Goal: Manage account settings

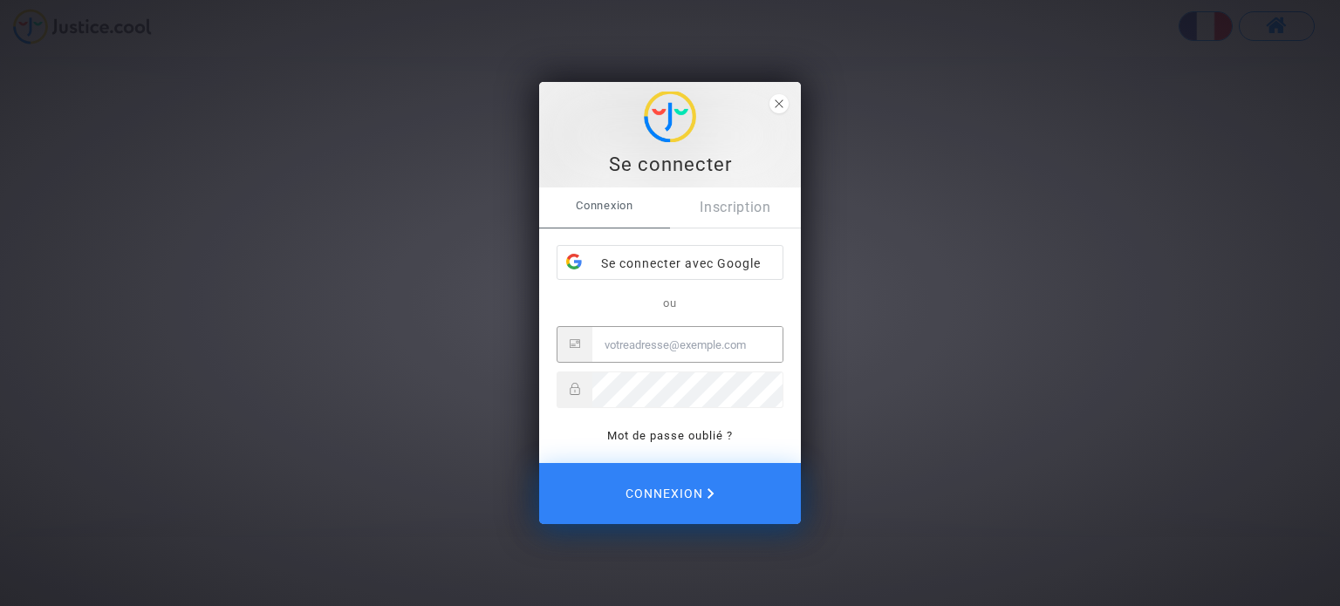
type input "[PERSON_NAME][EMAIL_ADDRESS][DOMAIN_NAME]"
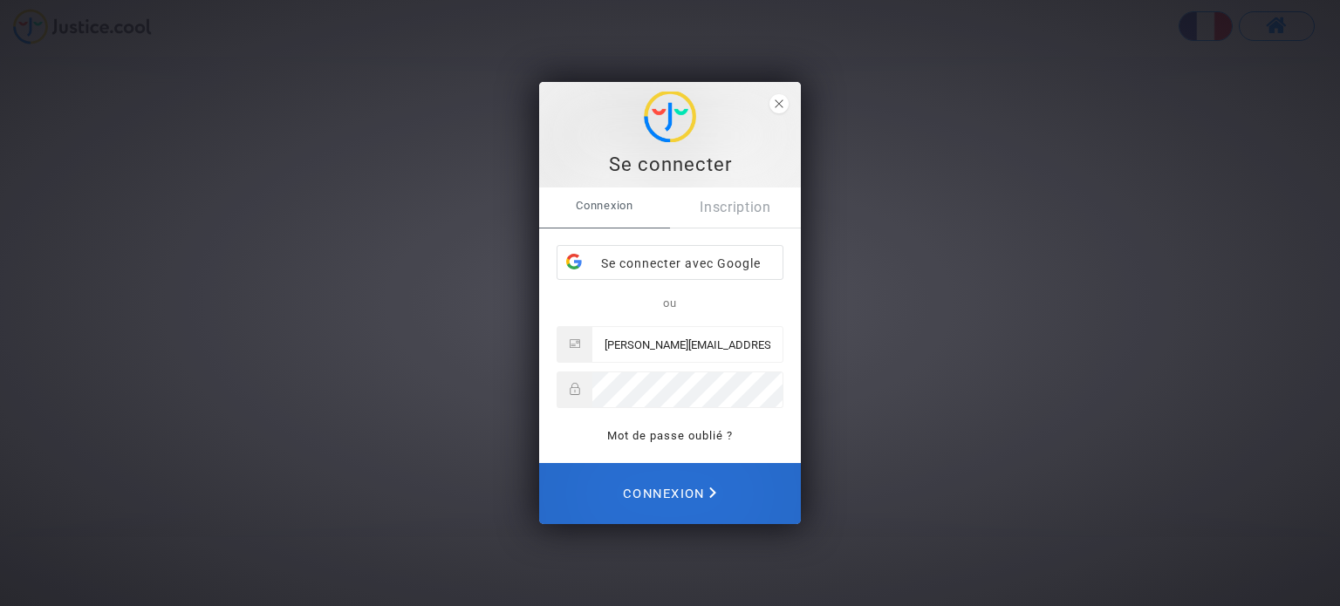
click at [624, 483] on span "Connexion" at bounding box center [669, 494] width 93 height 38
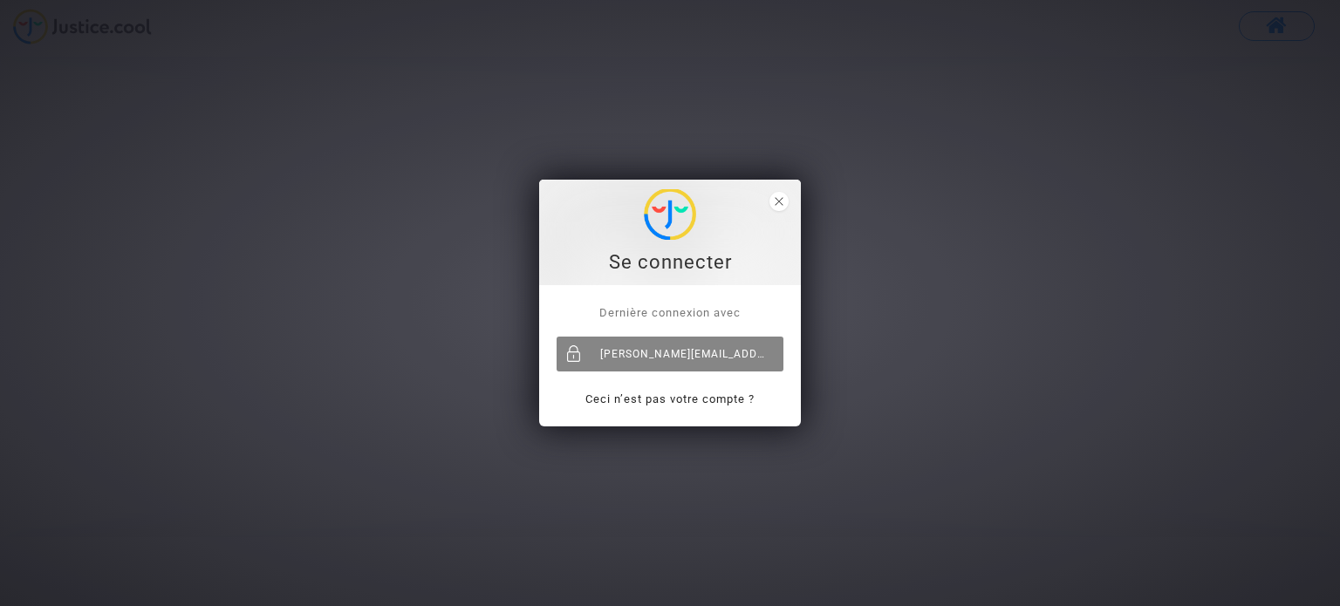
click at [683, 342] on div "[PERSON_NAME][EMAIL_ADDRESS][DOMAIN_NAME]" at bounding box center [670, 354] width 227 height 35
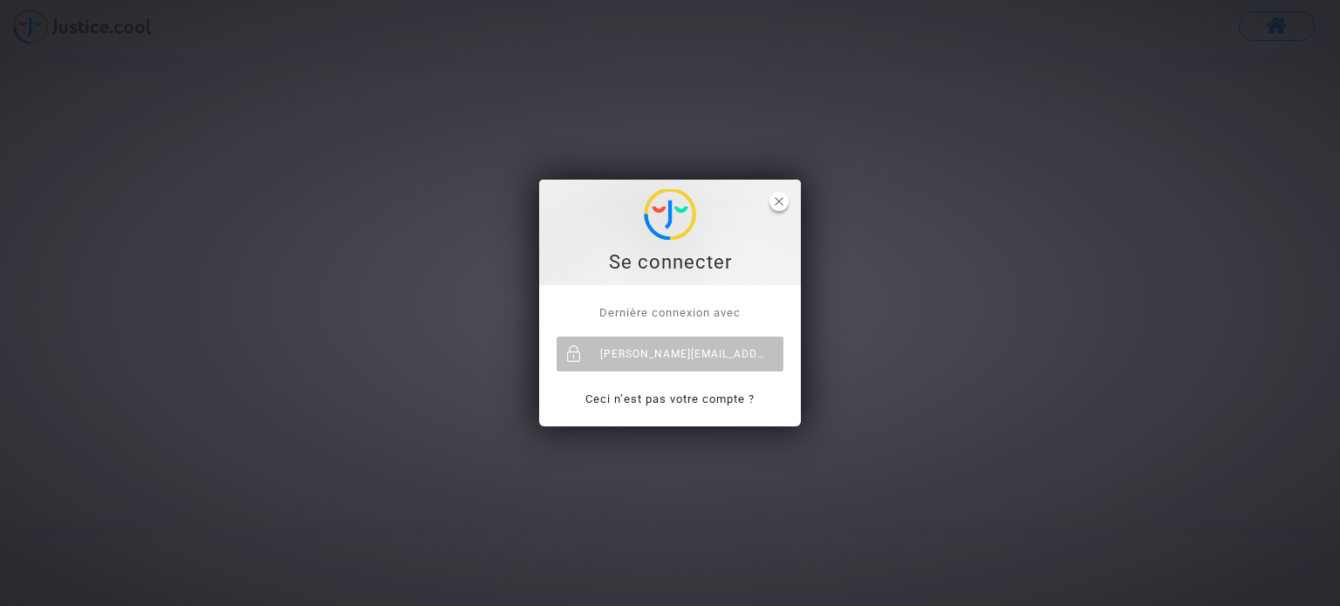
click at [784, 193] on span "close" at bounding box center [778, 201] width 19 height 19
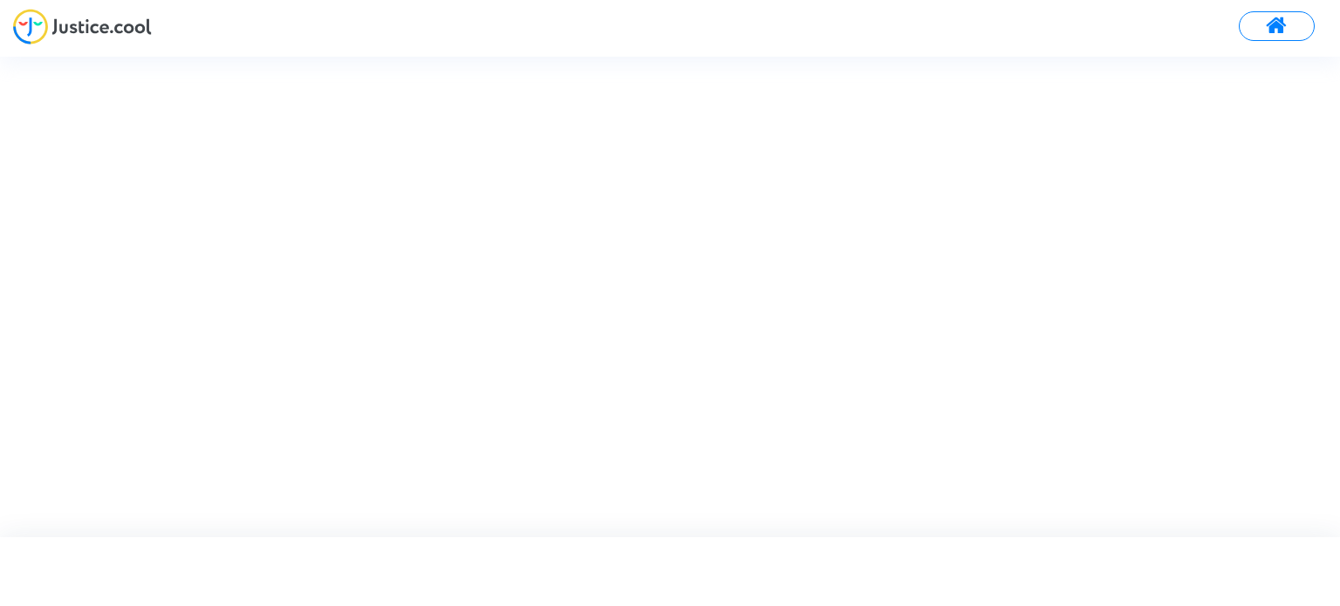
click at [1263, 32] on button at bounding box center [1277, 26] width 76 height 30
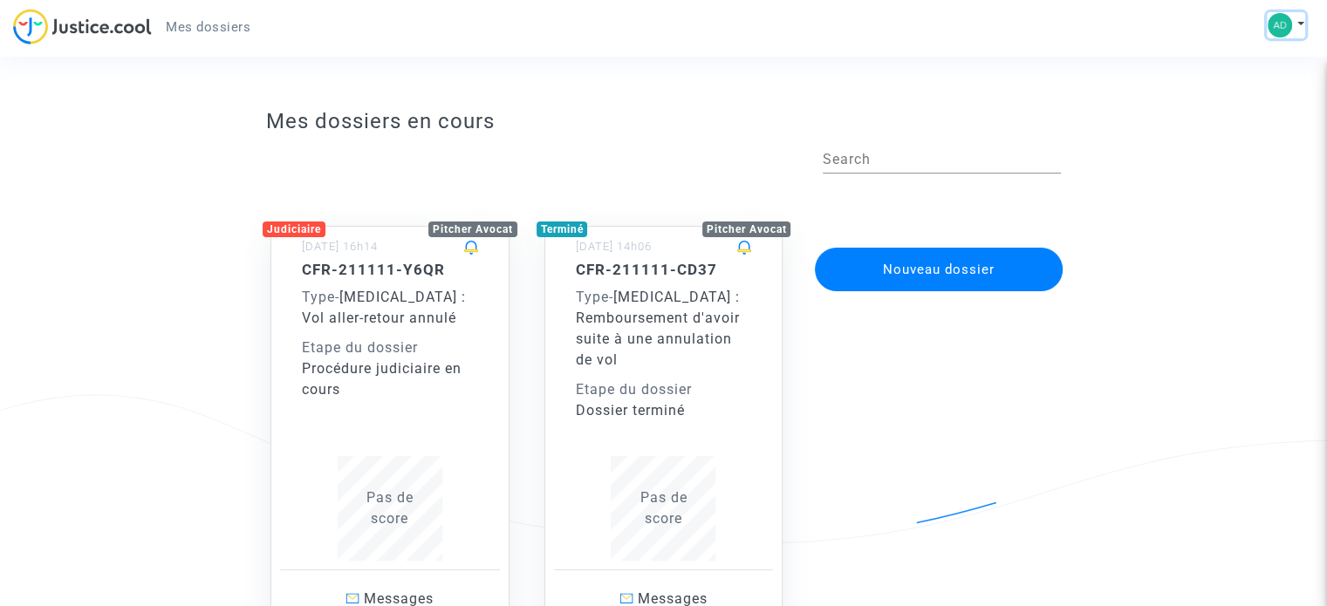
click at [1277, 31] on img at bounding box center [1279, 25] width 24 height 24
click at [1241, 63] on link "Mon profil" at bounding box center [1235, 62] width 138 height 28
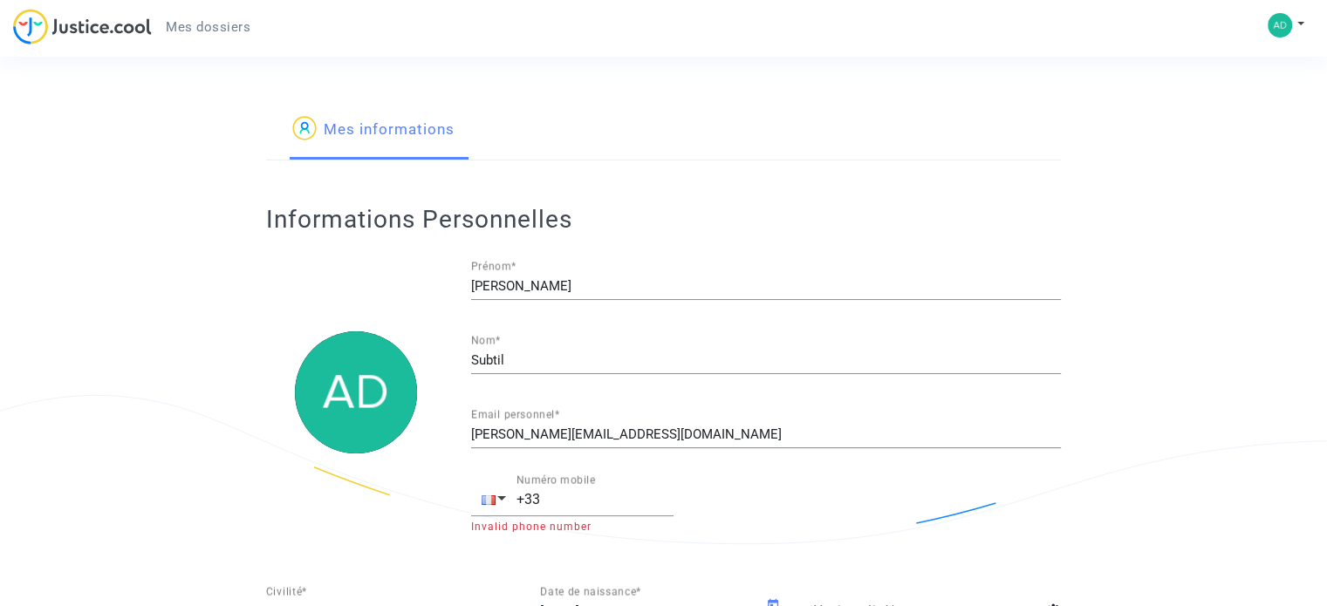
type input "française"
